Goal: Find specific page/section: Find specific page/section

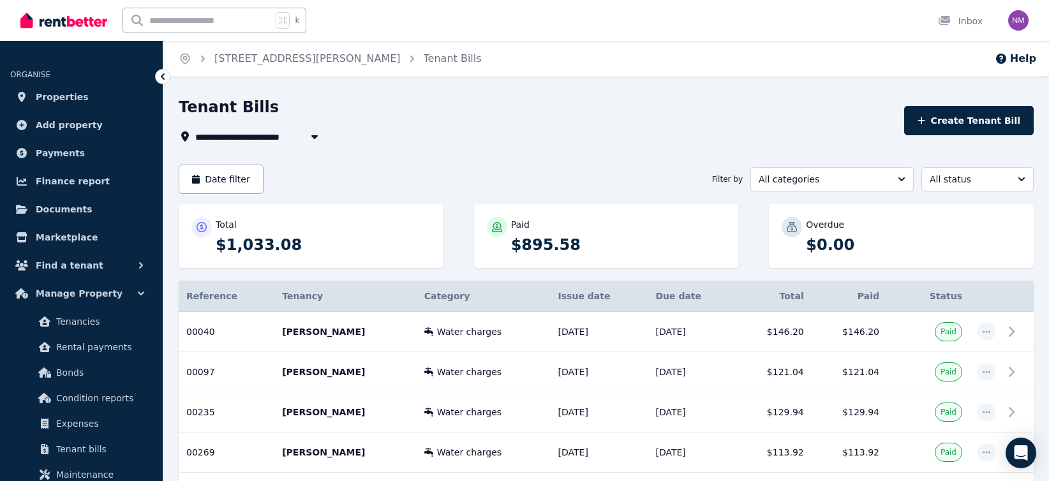
click at [313, 134] on icon "button" at bounding box center [314, 136] width 13 height 10
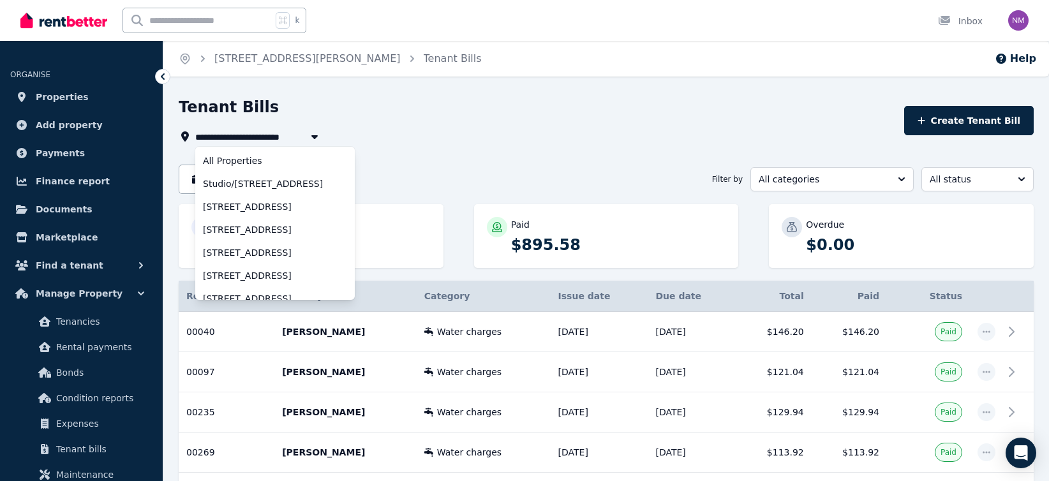
scroll to position [79, 0]
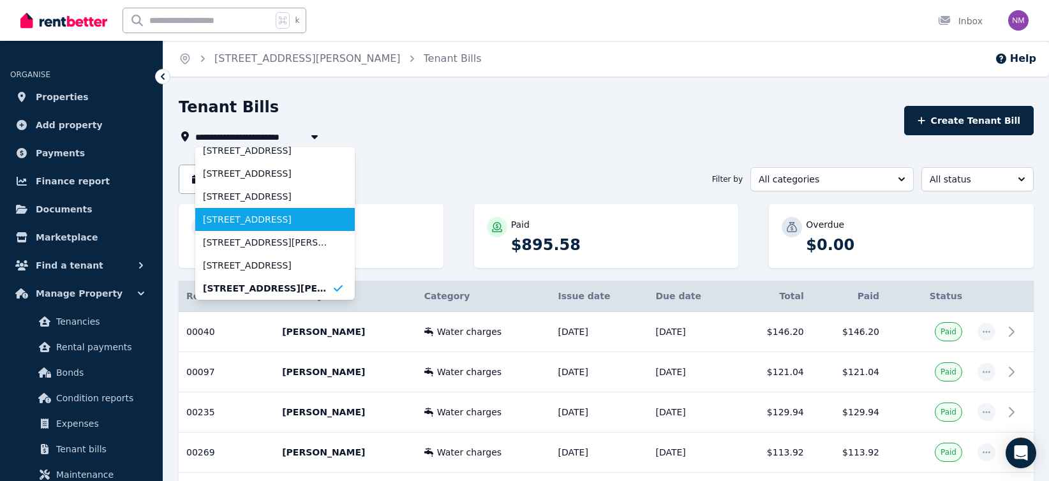
click at [247, 221] on span "4A Clinton Street, Quakers Hill" at bounding box center [267, 219] width 129 height 13
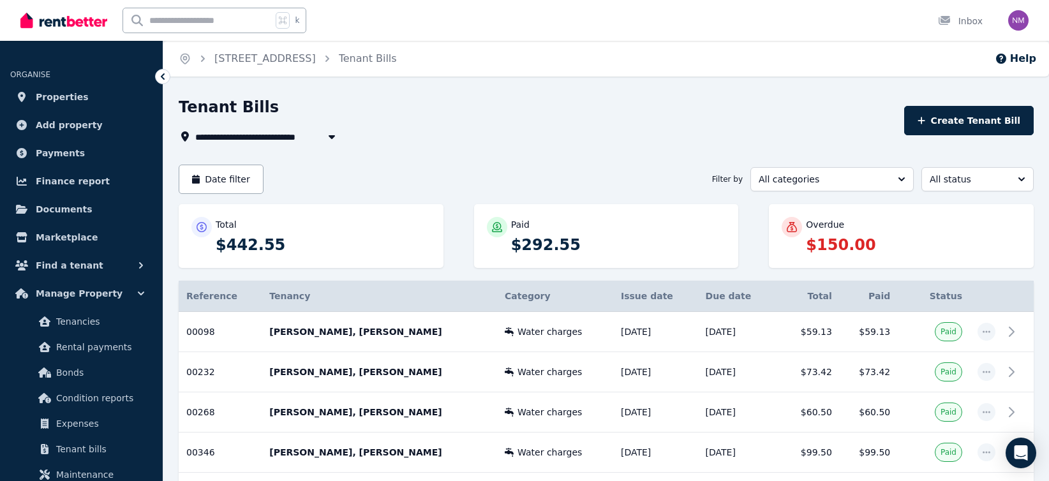
click at [325, 138] on icon "button" at bounding box center [331, 136] width 13 height 10
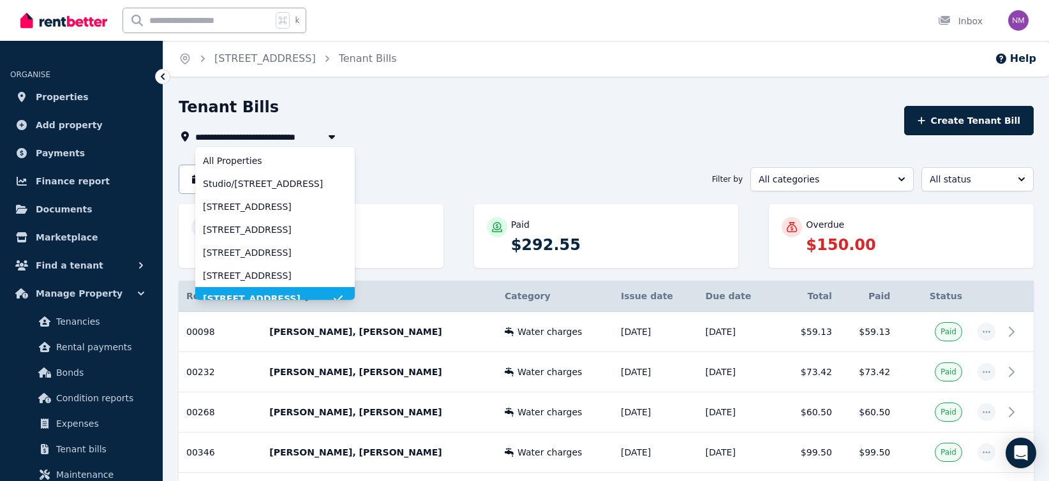
scroll to position [10, 0]
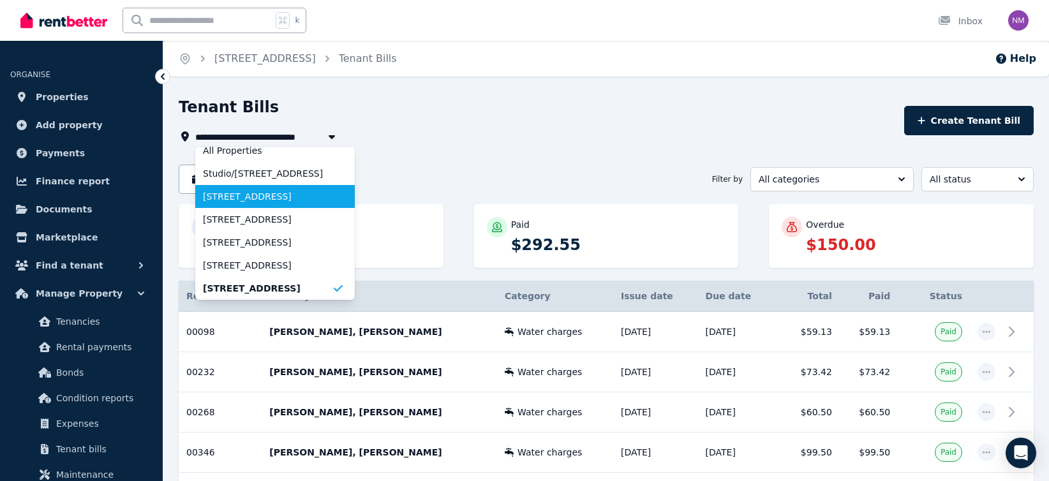
click at [286, 198] on span "4 Clinton Street, Quakers Hill" at bounding box center [267, 196] width 129 height 13
type input "**********"
